Goal: Find specific page/section: Find specific page/section

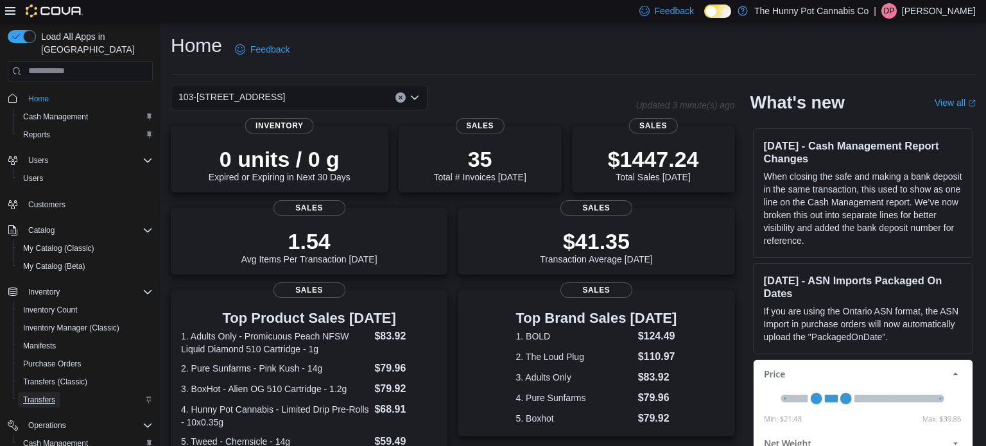
click at [49, 395] on span "Transfers" at bounding box center [39, 400] width 32 height 10
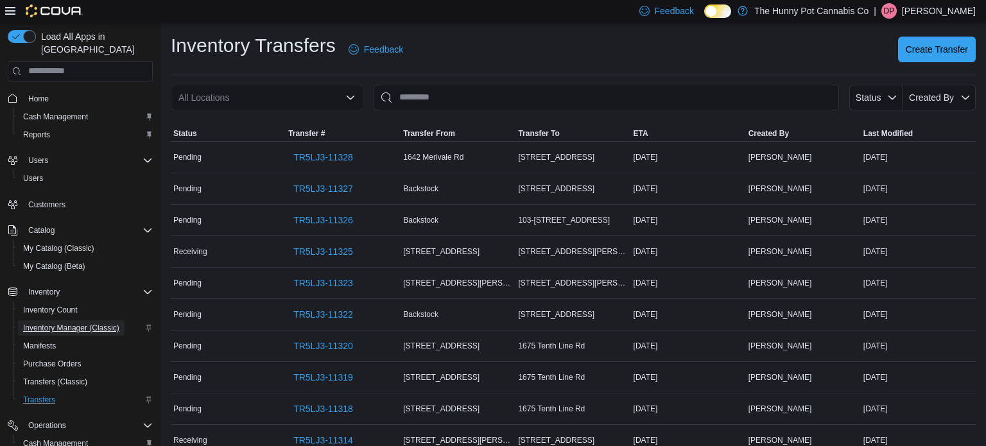
click at [69, 323] on span "Inventory Manager (Classic)" at bounding box center [71, 328] width 96 height 10
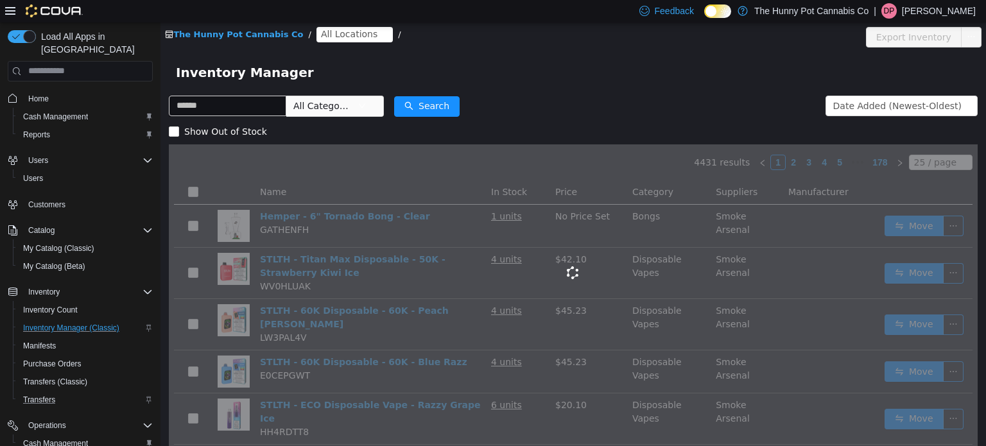
click at [349, 40] on span "All Locations" at bounding box center [355, 33] width 76 height 15
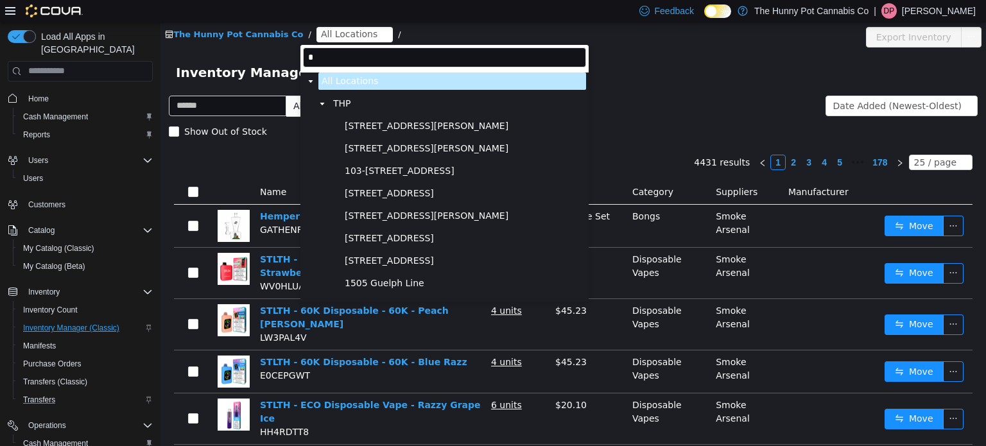
type input "**"
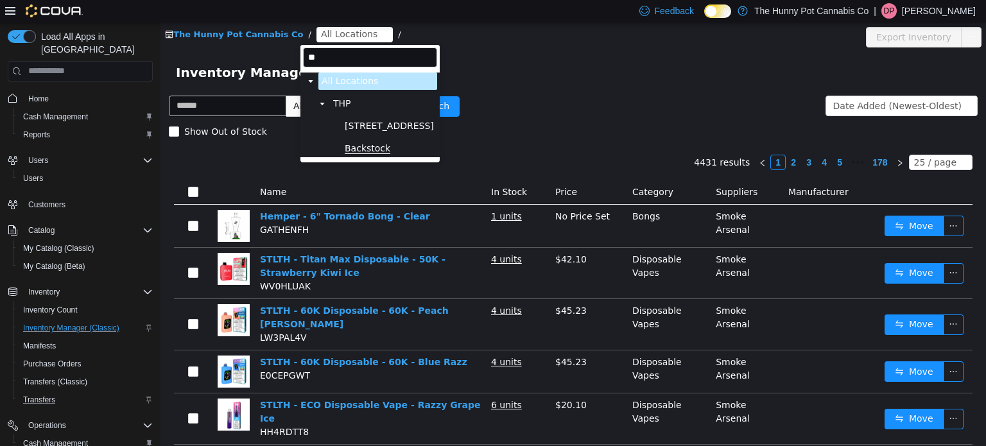
click at [354, 145] on span "Backstock" at bounding box center [368, 148] width 46 height 11
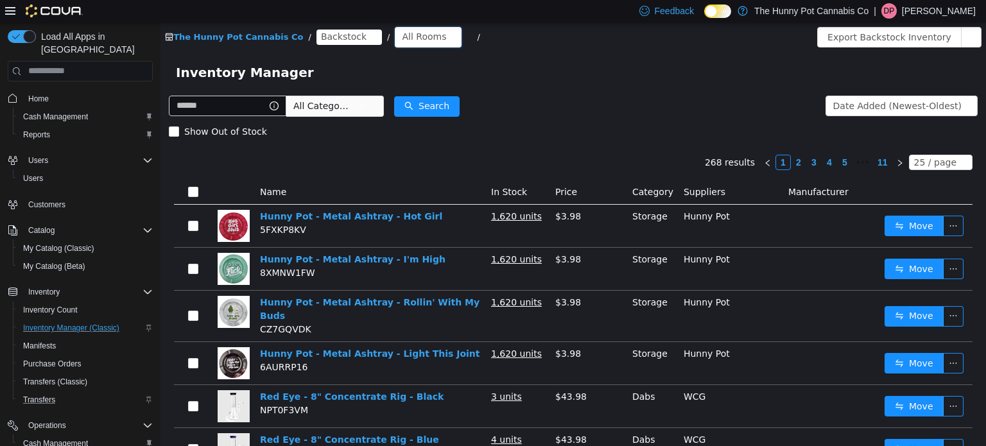
click at [416, 35] on div "All Rooms" at bounding box center [424, 35] width 44 height 19
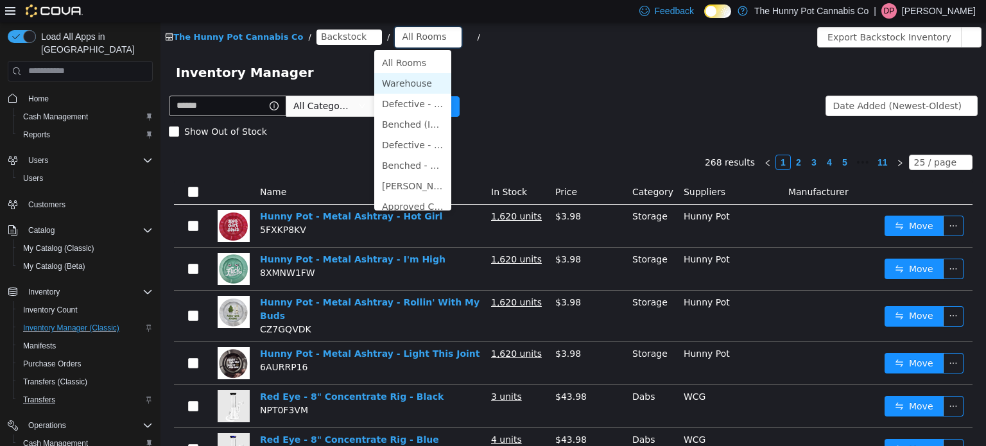
click at [404, 78] on li "Warehouse" at bounding box center [412, 83] width 77 height 21
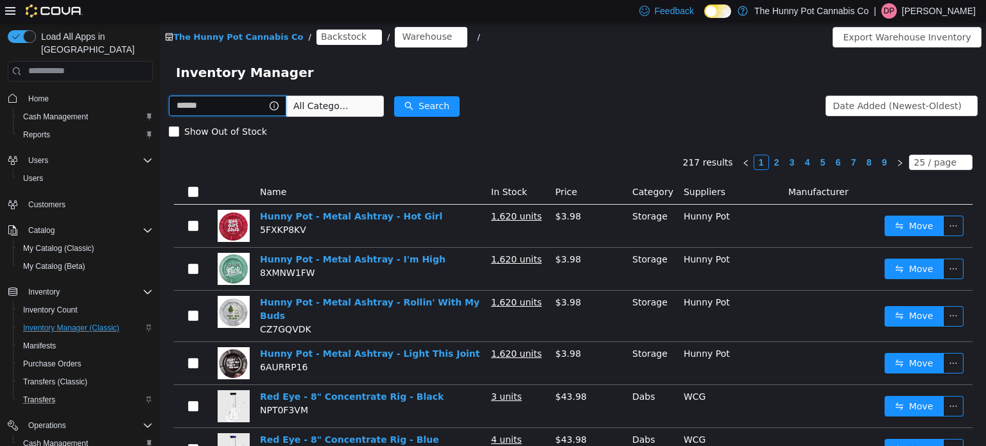
click at [275, 109] on input "text" at bounding box center [227, 105] width 117 height 21
click at [603, 125] on div "Show Out of Stock" at bounding box center [573, 131] width 809 height 26
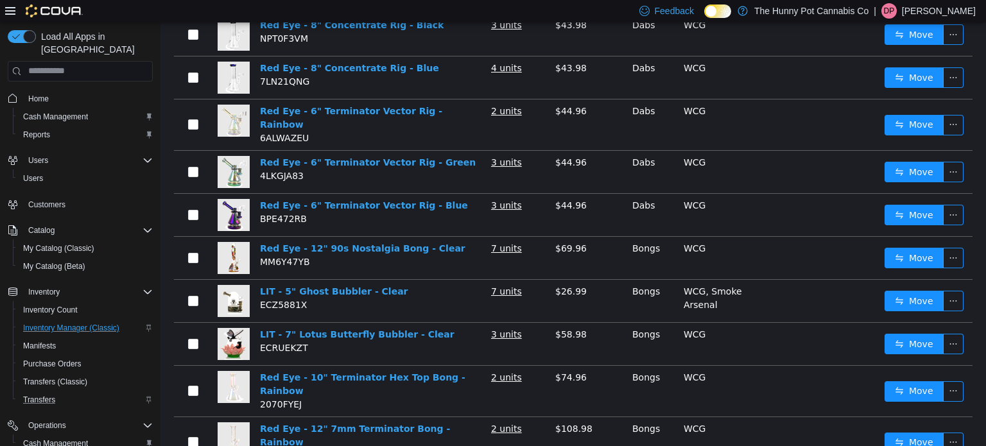
scroll to position [374, 0]
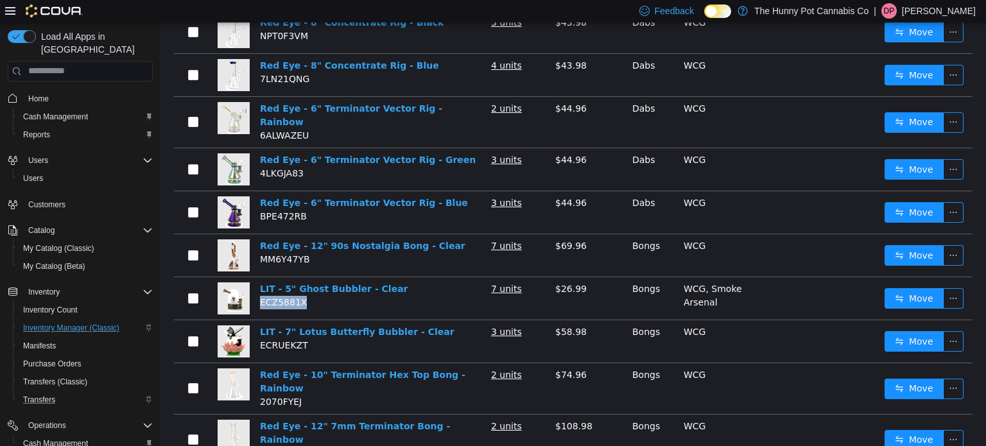
drag, startPoint x: 307, startPoint y: 284, endPoint x: 259, endPoint y: 288, distance: 47.7
click at [259, 288] on td "LIT - 5" Ghost Bubbler - Clear ECZ5881X" at bounding box center [370, 298] width 231 height 43
copy span "ECZ5881X"
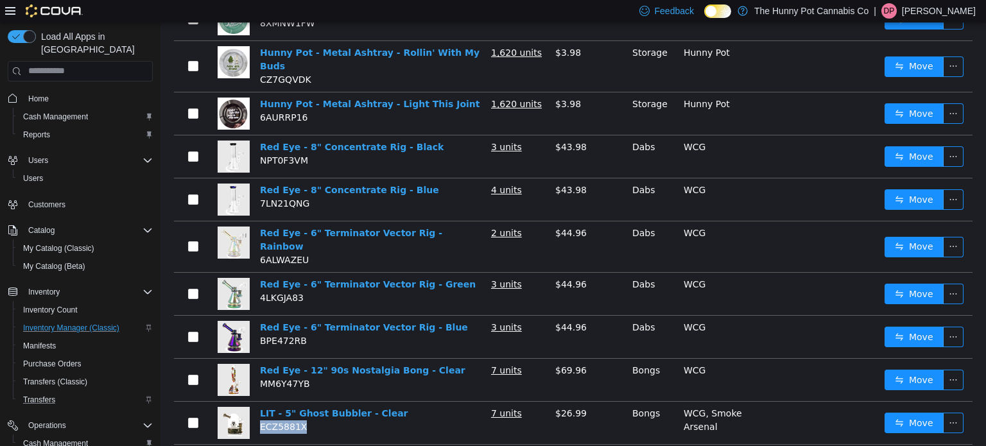
scroll to position [0, 0]
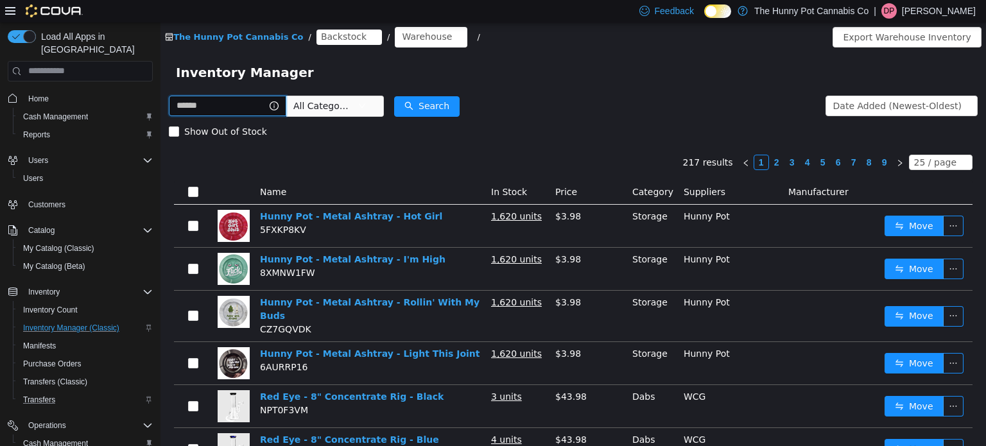
click at [213, 109] on input "text" at bounding box center [227, 105] width 117 height 21
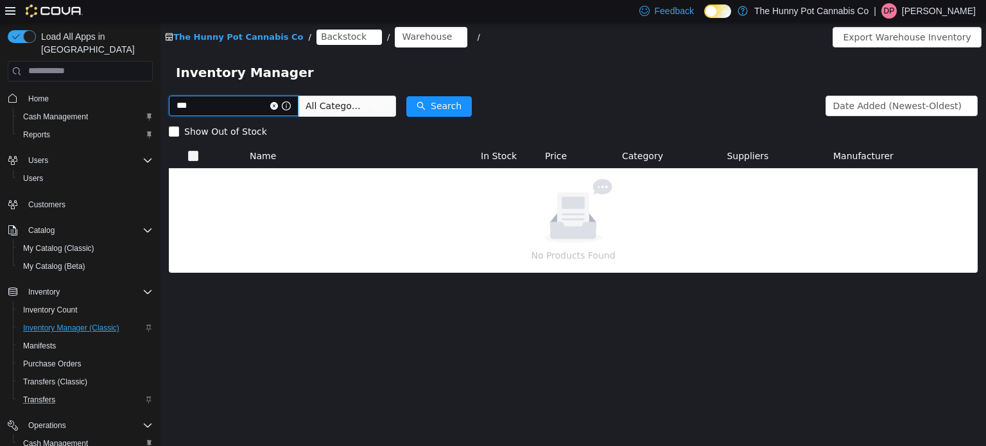
type input "***"
click at [79, 243] on span "My Catalog (Classic)" at bounding box center [58, 248] width 71 height 10
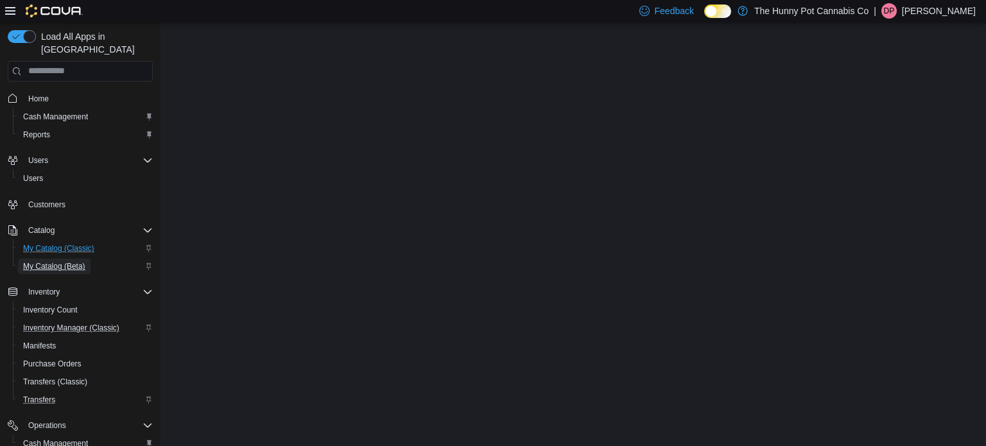
click at [71, 260] on span "My Catalog (Beta)" at bounding box center [54, 266] width 62 height 15
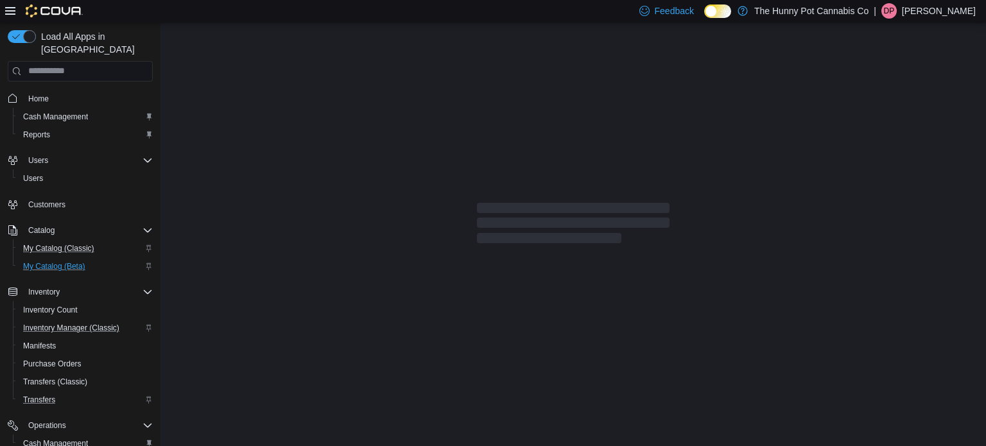
select select "**********"
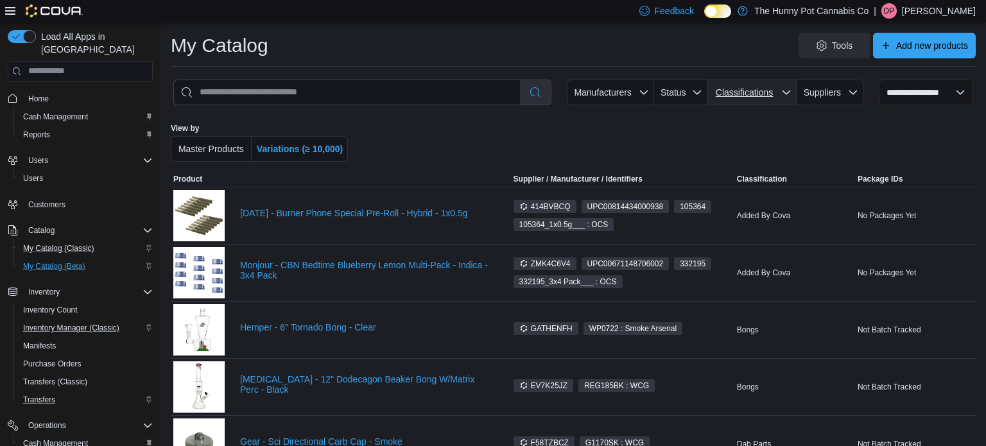
click at [743, 94] on span "Classifications" at bounding box center [744, 92] width 57 height 10
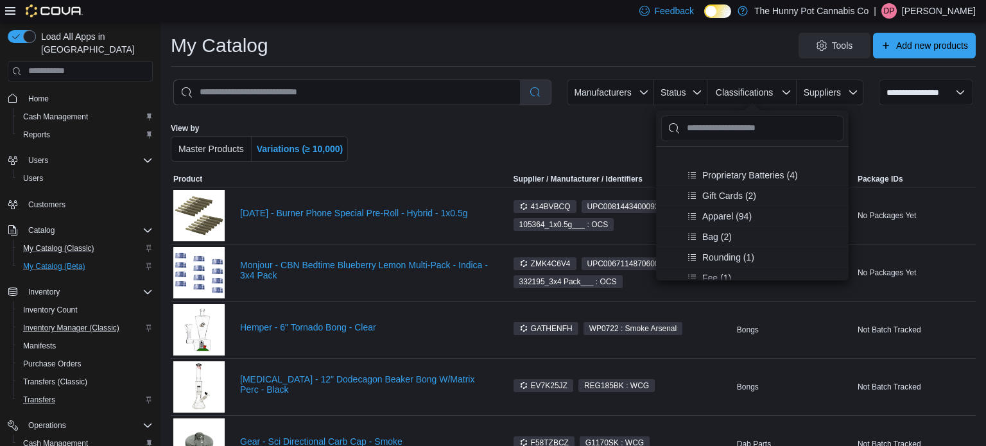
scroll to position [908, 0]
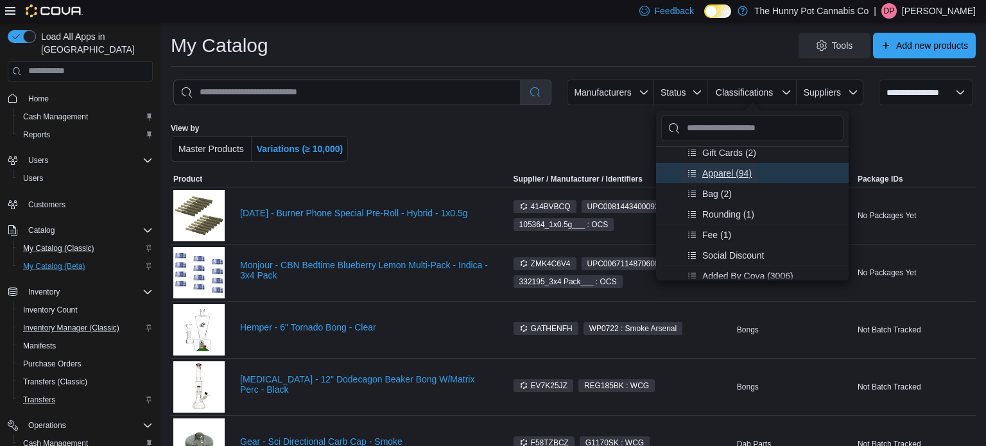
click at [736, 173] on span "Apparel (94)" at bounding box center [726, 172] width 49 height 13
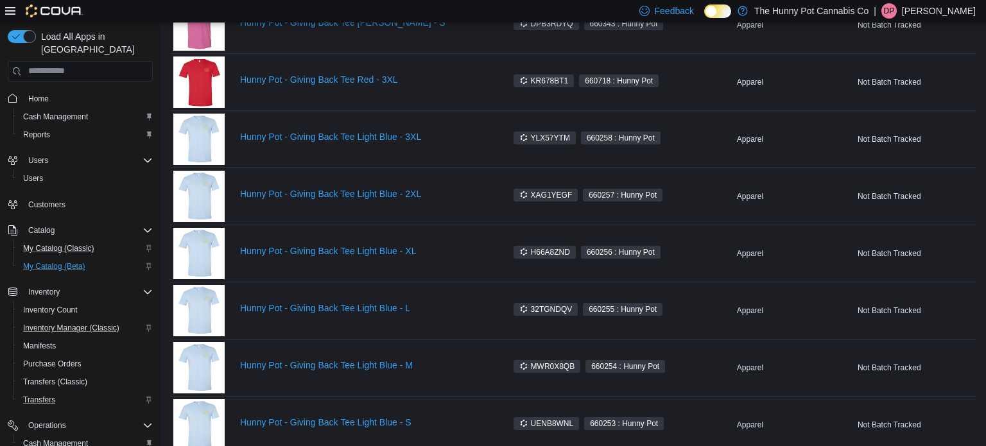
scroll to position [935, 0]
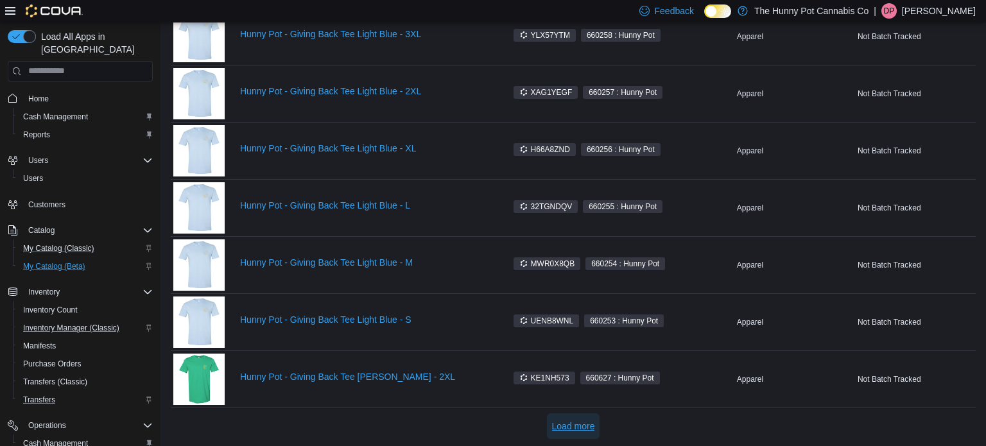
click at [572, 420] on span "Load more" at bounding box center [573, 426] width 43 height 13
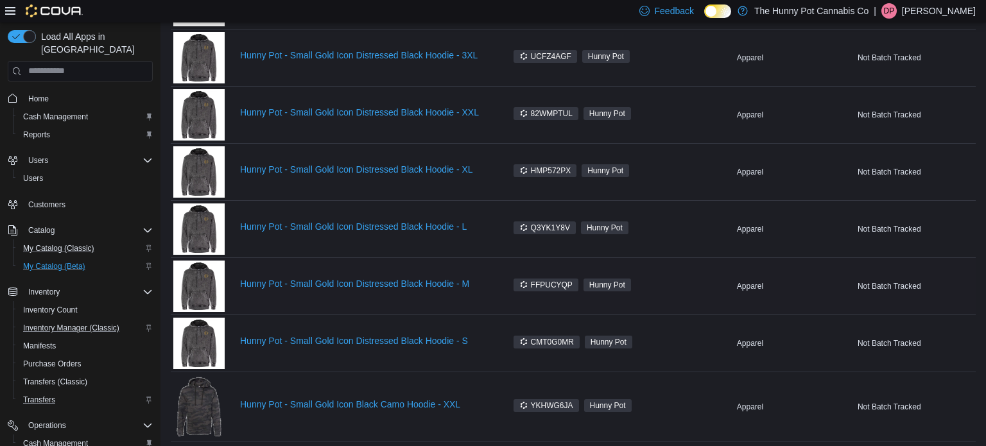
scroll to position [2088, 0]
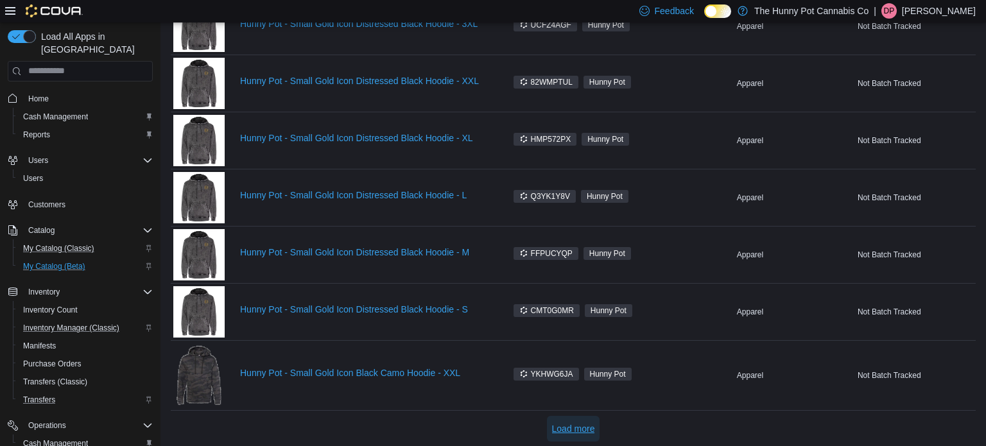
click at [575, 424] on span "Load more" at bounding box center [573, 428] width 43 height 13
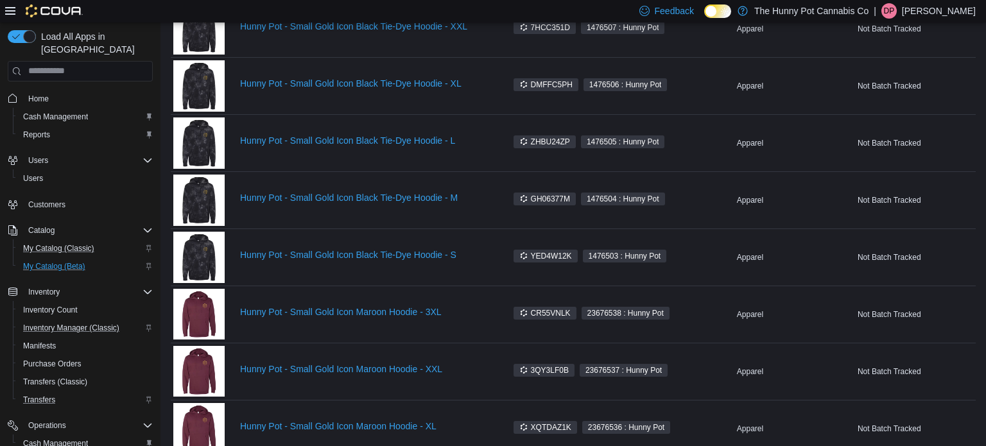
scroll to position [3228, 0]
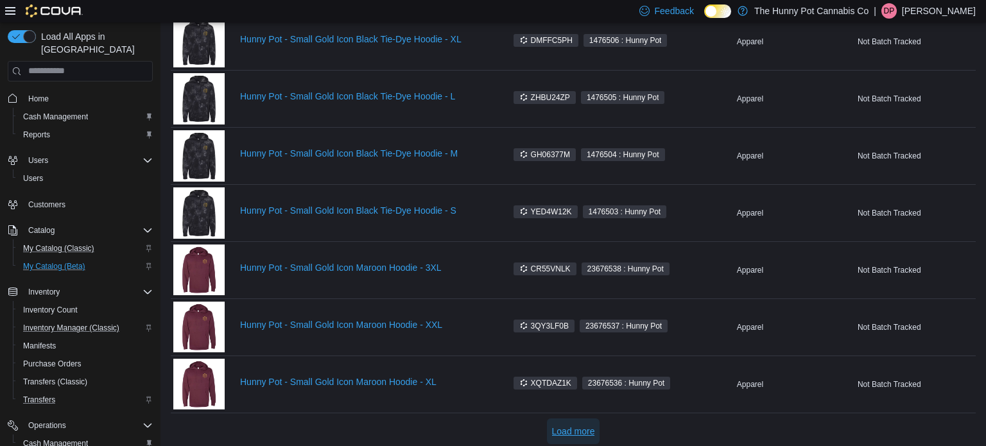
click at [573, 428] on span "Load more" at bounding box center [573, 431] width 43 height 13
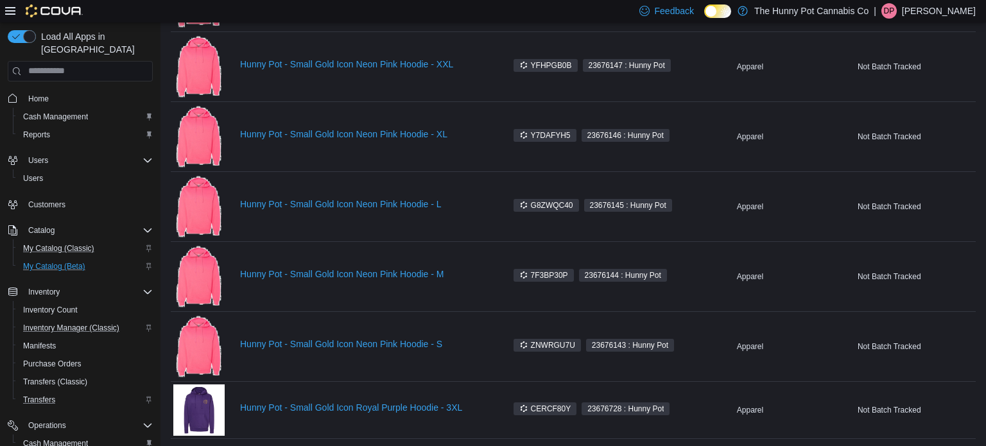
scroll to position [4574, 0]
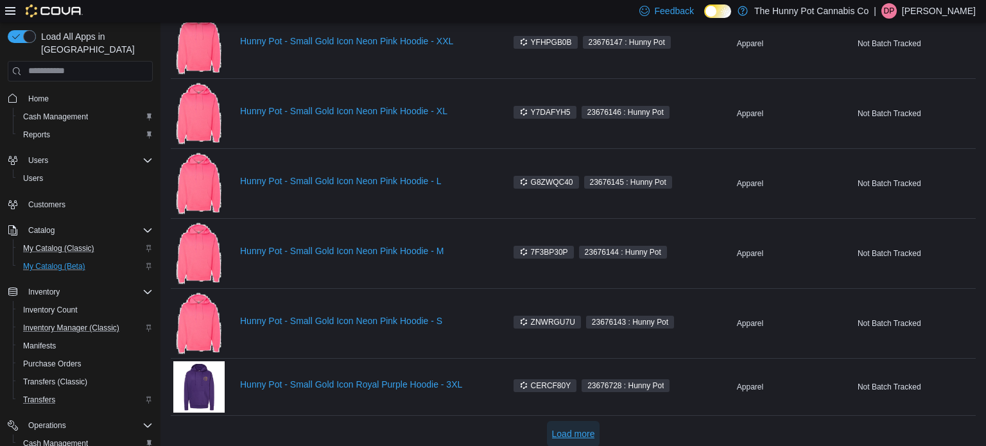
click at [573, 428] on span "Load more" at bounding box center [573, 434] width 43 height 13
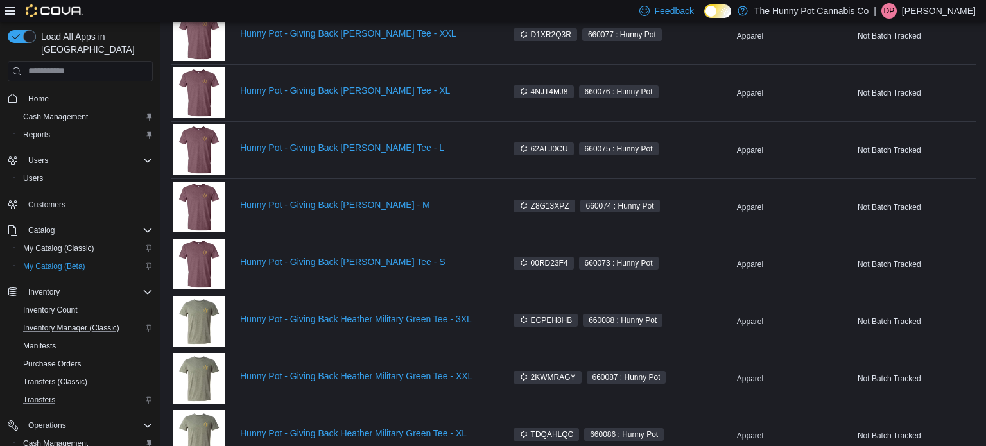
scroll to position [5727, 0]
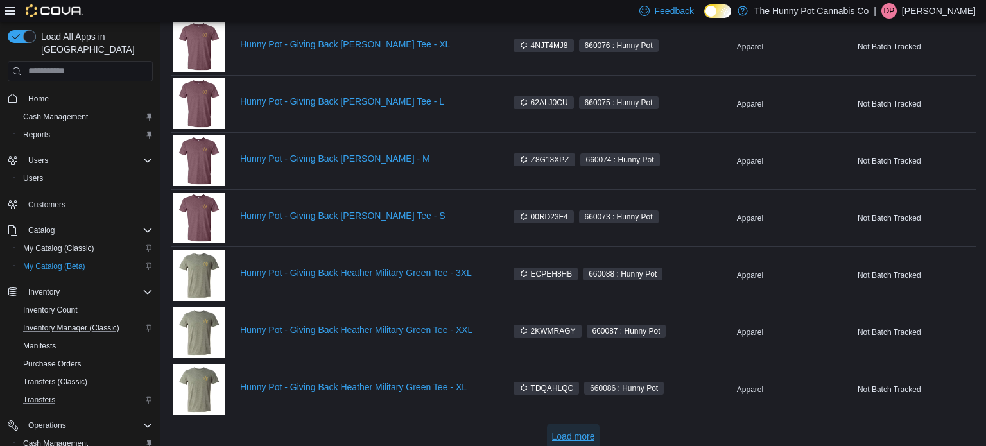
click at [562, 430] on span "Load more" at bounding box center [573, 436] width 43 height 13
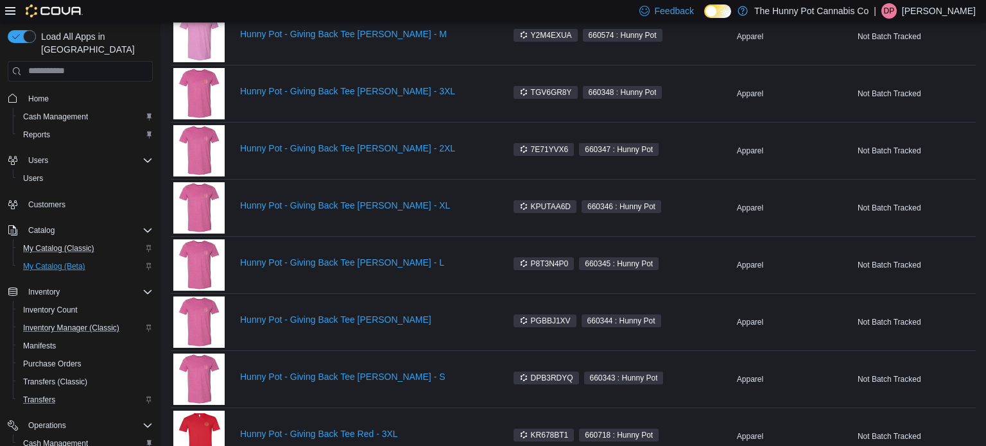
scroll to position [0, 0]
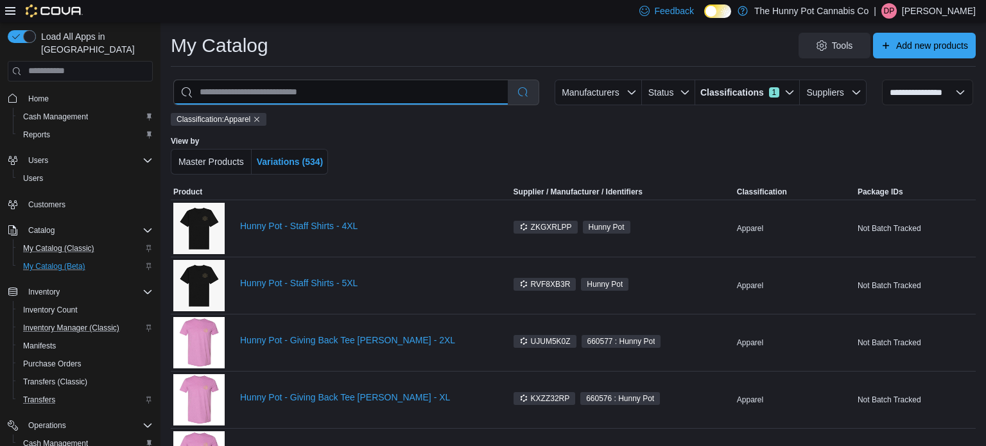
click at [360, 96] on input "search" at bounding box center [341, 92] width 334 height 24
type input "***"
select select "*********"
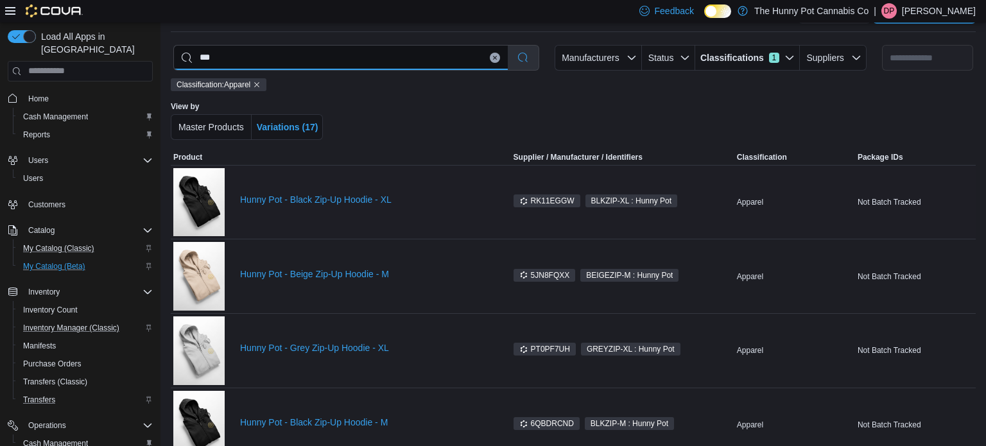
scroll to position [41, 0]
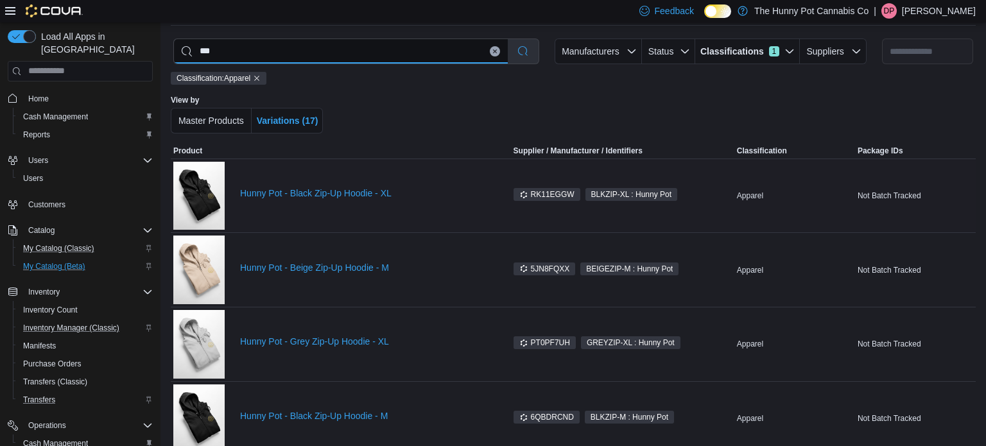
type input "***"
drag, startPoint x: 528, startPoint y: 193, endPoint x: 549, endPoint y: 195, distance: 20.7
click at [549, 195] on span "RK11EGGW" at bounding box center [546, 195] width 55 height 12
drag, startPoint x: 530, startPoint y: 193, endPoint x: 574, endPoint y: 196, distance: 43.8
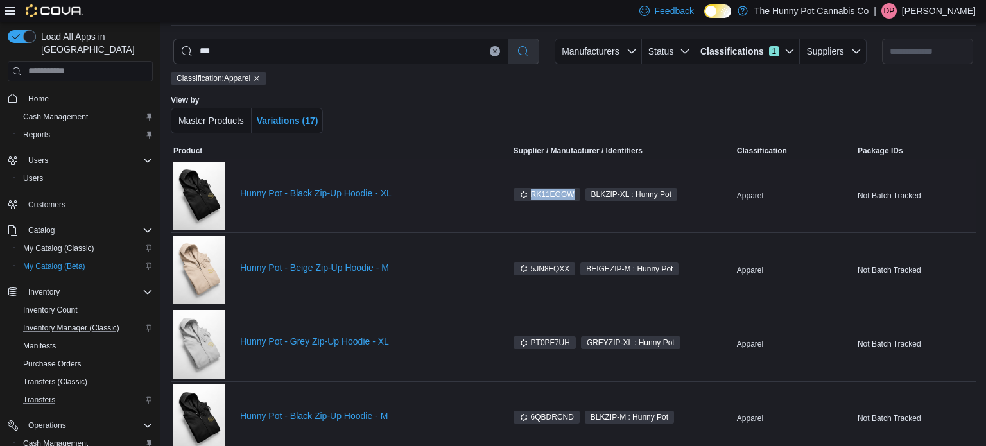
click at [574, 196] on span "RK11EGGW" at bounding box center [547, 194] width 67 height 13
click at [525, 193] on icon at bounding box center [524, 194] width 6 height 7
click at [367, 194] on link "Hunny Pot - Black Zip-Up Hoodie - XL" at bounding box center [365, 193] width 250 height 10
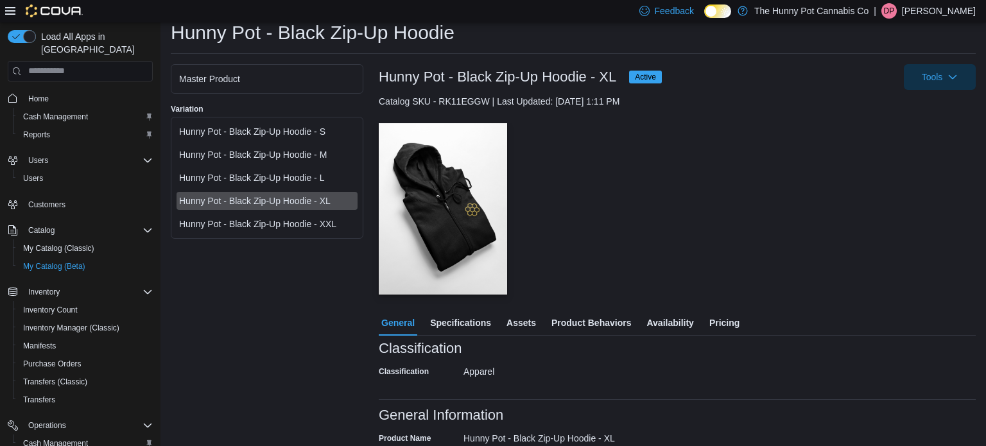
scroll to position [39, 0]
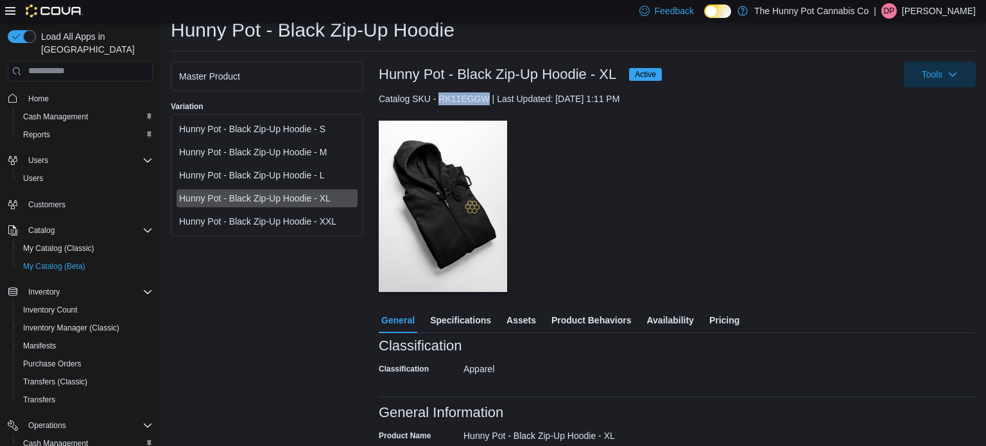
drag, startPoint x: 489, startPoint y: 100, endPoint x: 442, endPoint y: 103, distance: 46.9
click at [442, 103] on div "Catalog SKU - RK11EGGW | Last Updated: [DATE] 1:11 PM" at bounding box center [677, 98] width 597 height 13
copy div "RK11EGGW"
click at [73, 323] on span "Inventory Manager (Classic)" at bounding box center [71, 328] width 96 height 10
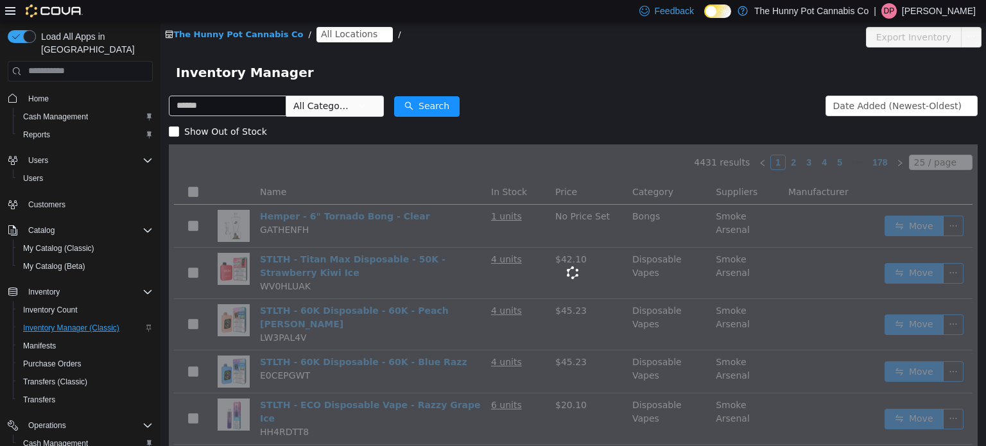
click at [352, 40] on span "All Locations" at bounding box center [355, 33] width 76 height 15
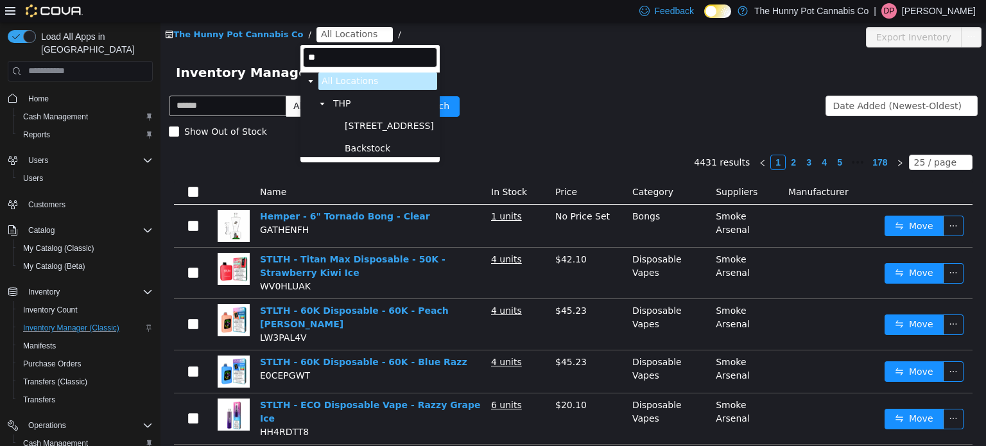
type input "***"
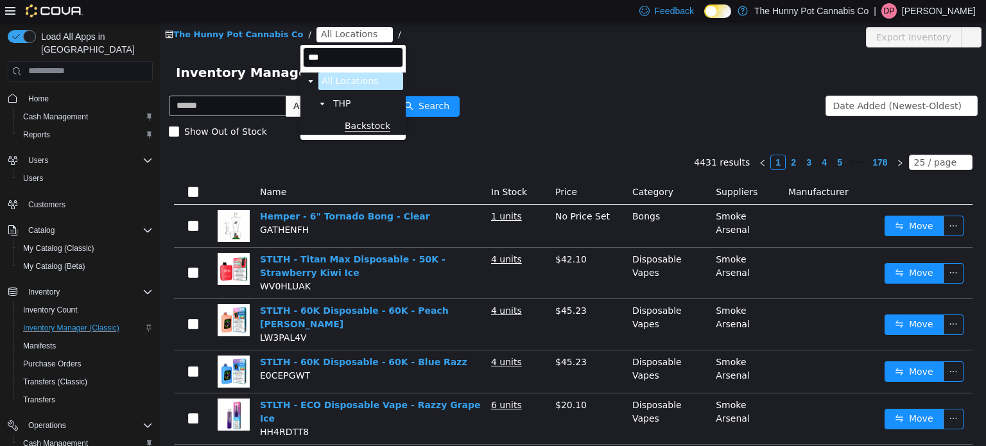
click at [379, 125] on span "Backstock" at bounding box center [368, 125] width 46 height 11
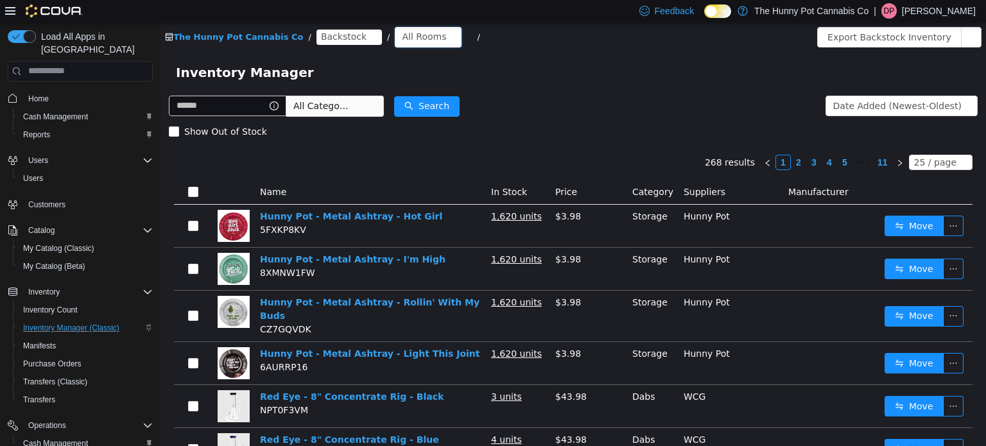
click at [402, 38] on div "All Rooms" at bounding box center [424, 35] width 44 height 19
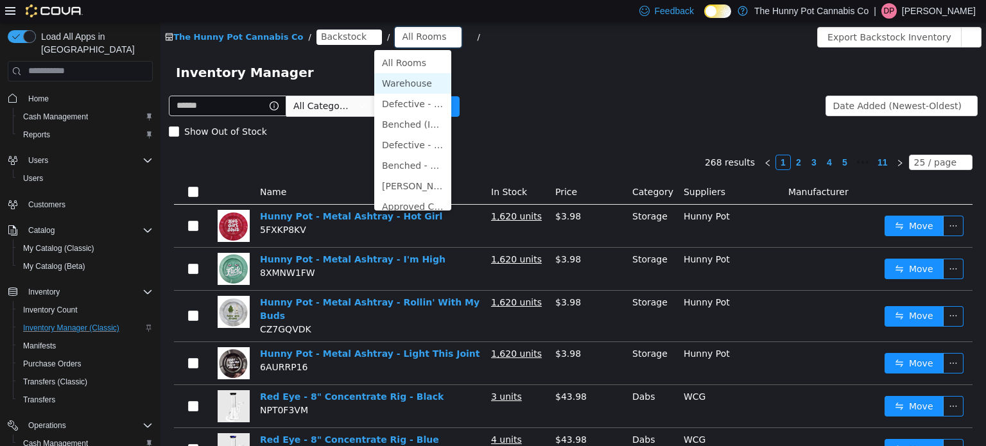
click at [401, 79] on li "Warehouse" at bounding box center [412, 83] width 77 height 21
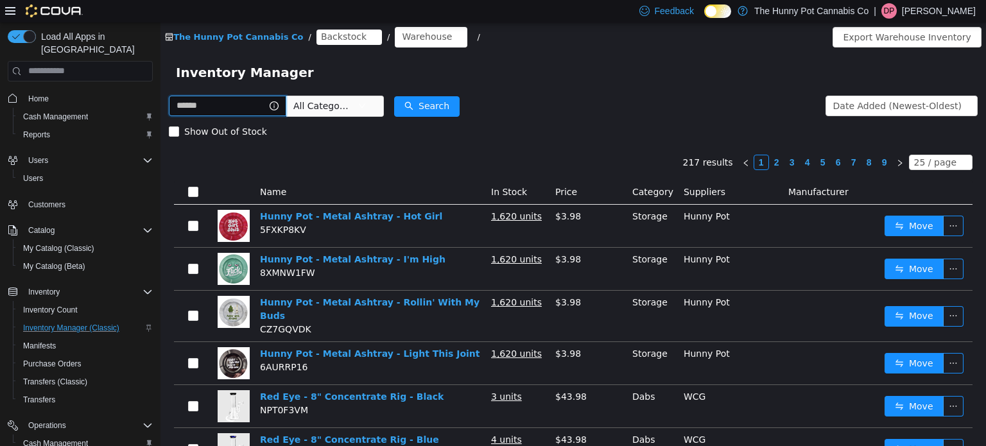
click at [267, 105] on input "text" at bounding box center [227, 105] width 117 height 21
type input "***"
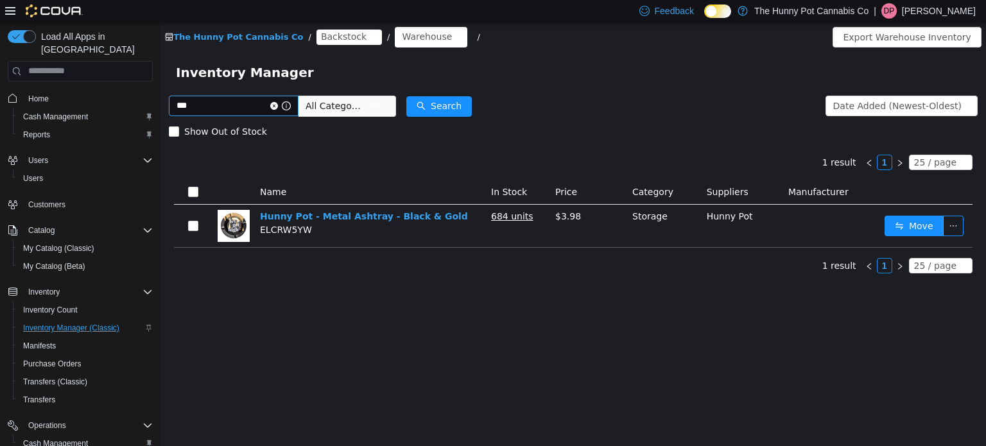
click at [278, 102] on icon "icon: close-circle" at bounding box center [274, 105] width 8 height 8
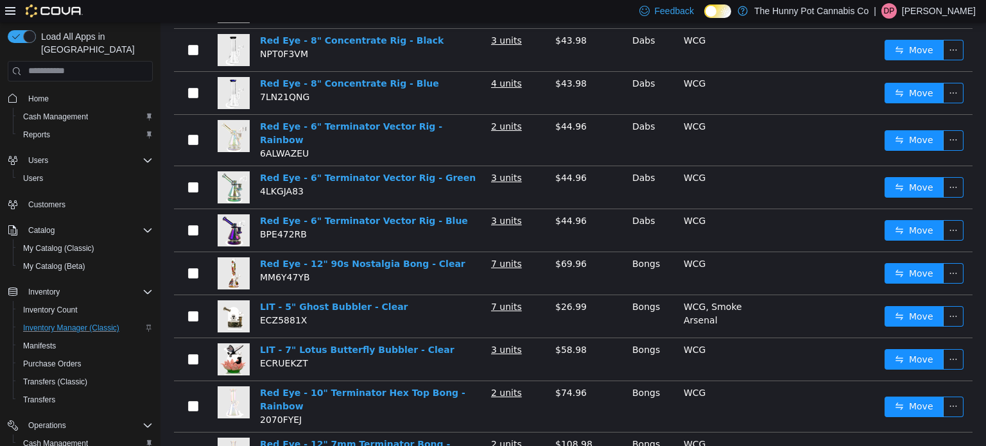
scroll to position [356, 0]
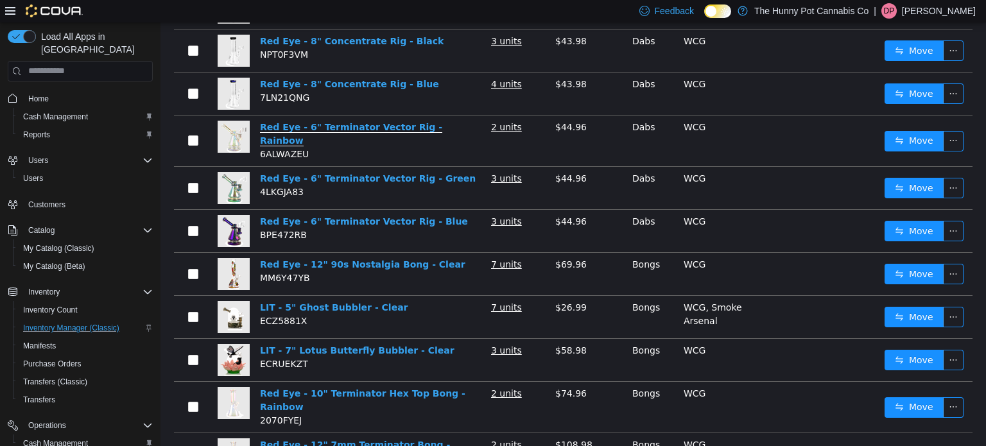
click at [290, 121] on link "Red Eye - 6" Terminator Vector Rig - Rainbow" at bounding box center [351, 133] width 182 height 24
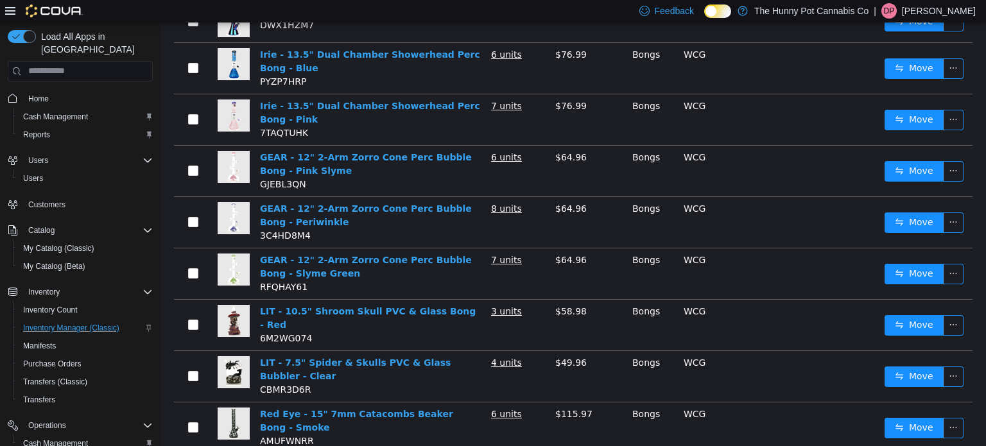
scroll to position [893, 0]
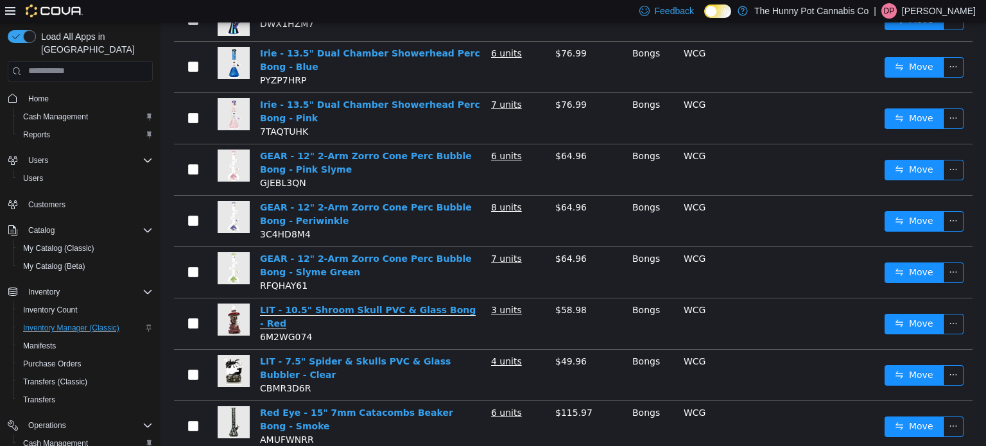
click at [380, 304] on link "LIT - 10.5" Shroom Skull PVC & Glass Bong - Red" at bounding box center [368, 316] width 216 height 24
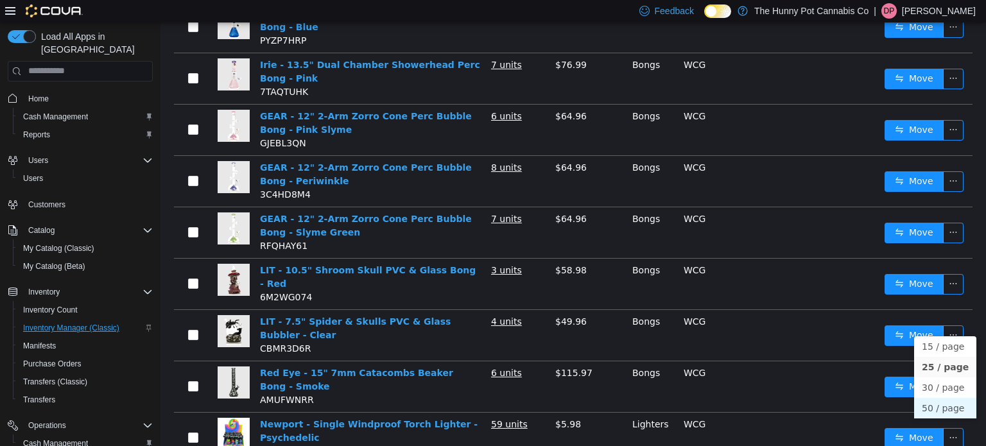
click at [937, 409] on li "50 / page" at bounding box center [945, 407] width 62 height 21
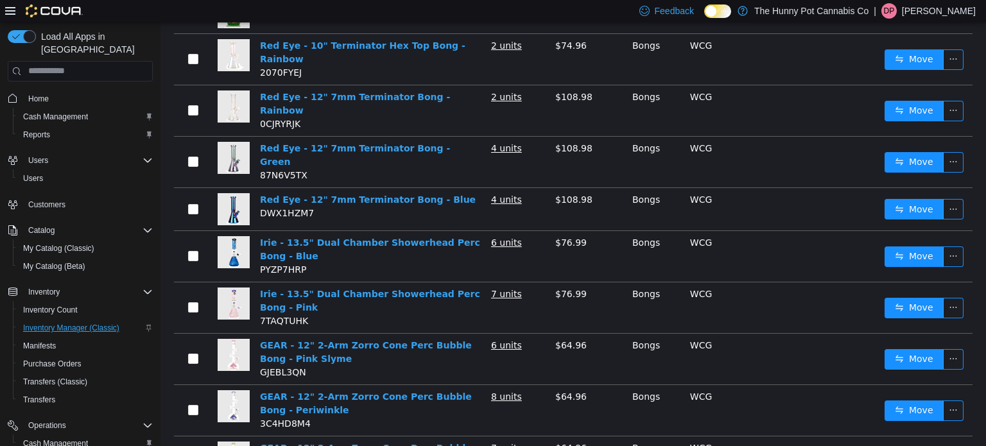
scroll to position [706, 0]
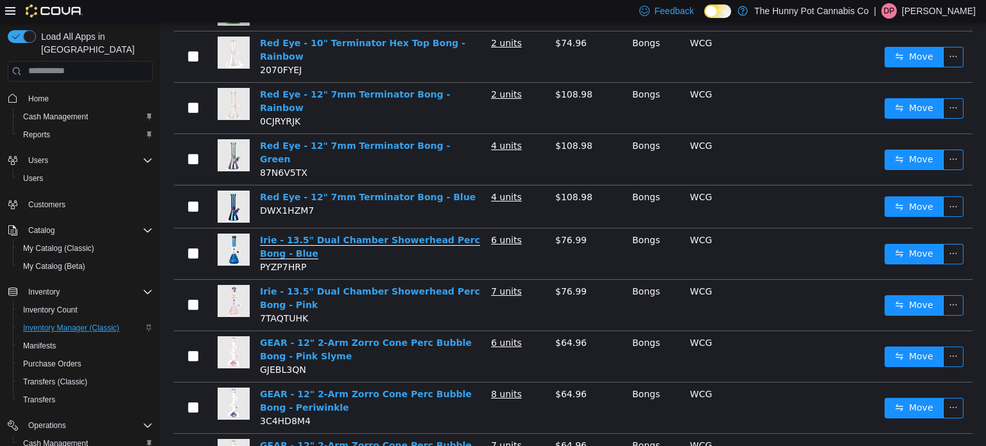
click at [411, 234] on link "Irie - 13.5" Dual Chamber Showerhead Perc Bong - Blue" at bounding box center [370, 246] width 220 height 24
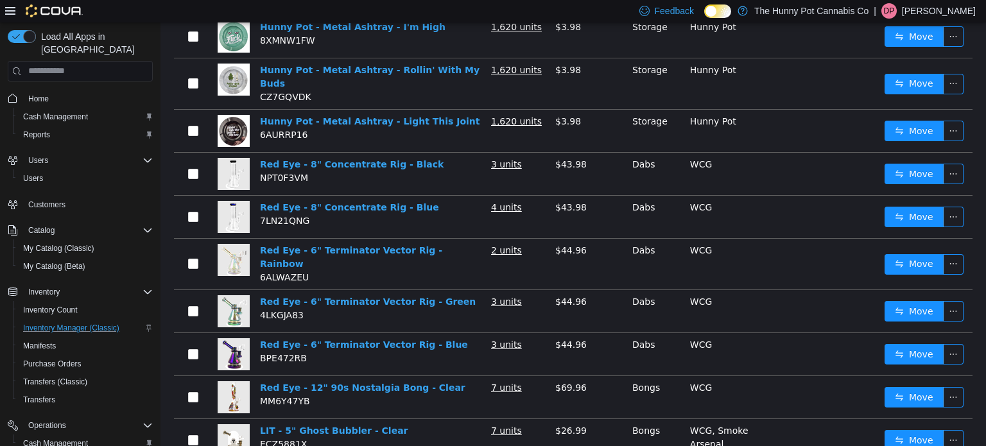
scroll to position [0, 0]
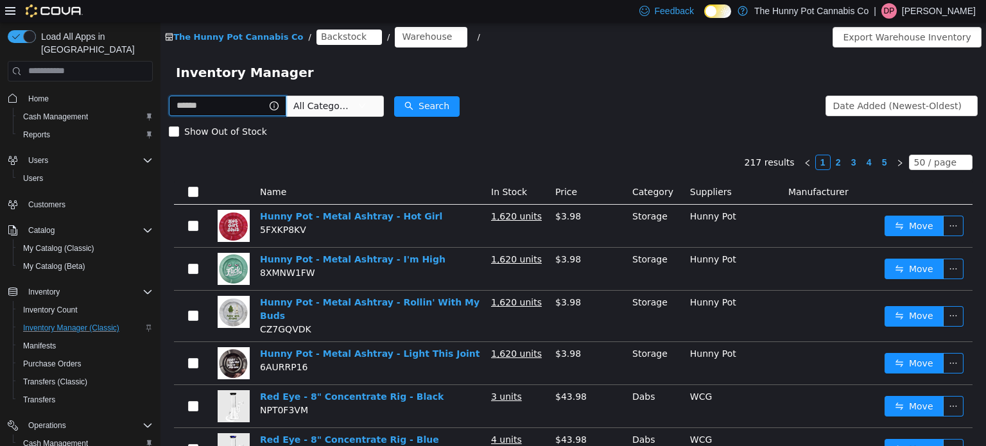
click at [273, 111] on input "text" at bounding box center [227, 105] width 117 height 21
type input "***"
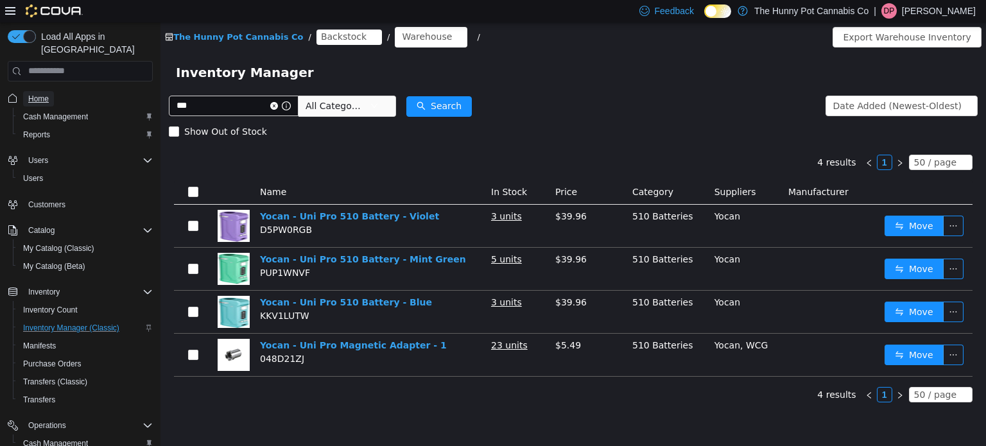
click at [37, 94] on span "Home" at bounding box center [38, 99] width 21 height 10
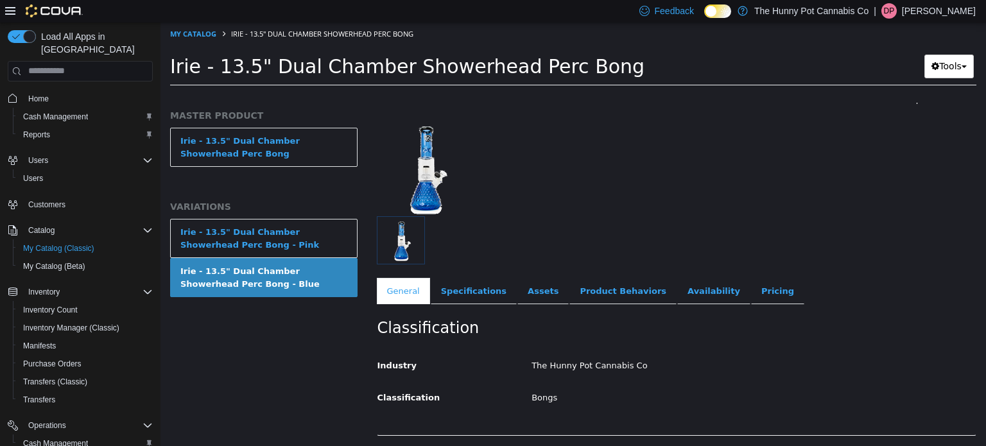
scroll to position [59, 0]
click at [437, 173] on img at bounding box center [425, 166] width 96 height 96
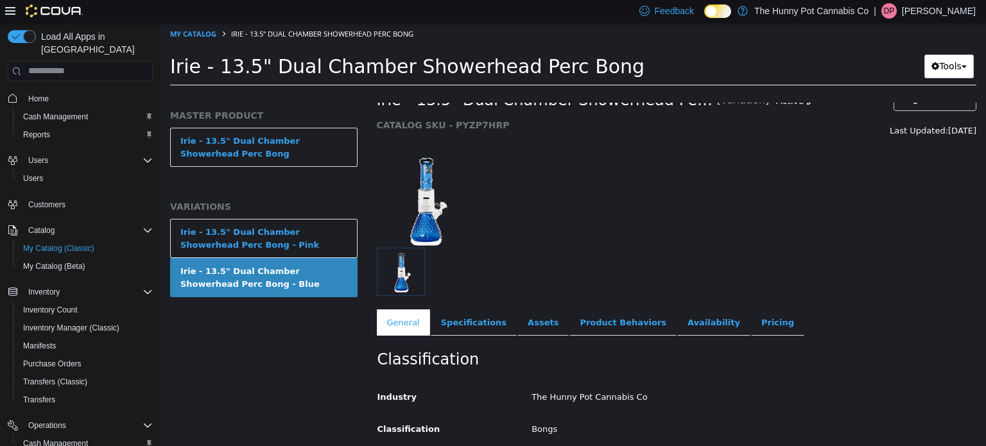
scroll to position [17, 0]
